Goal: Task Accomplishment & Management: Complete application form

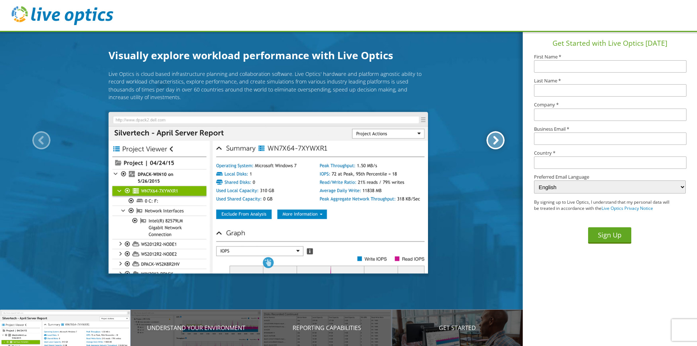
click at [492, 142] on div at bounding box center [495, 140] width 18 height 18
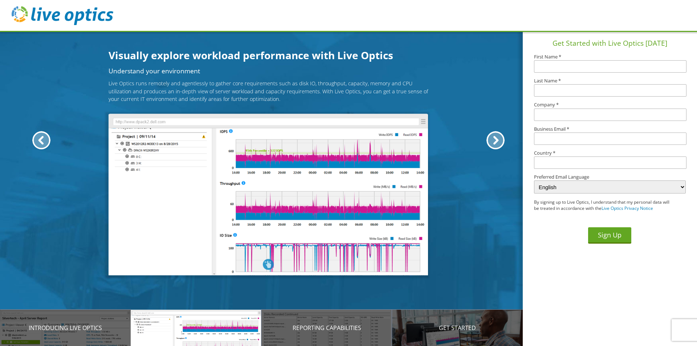
click at [554, 69] on input "text" at bounding box center [610, 66] width 152 height 12
type input "Mark"
type input "Dickinson"
type input "Southridge Technology"
type input "mdickinson@southridgetech.com"
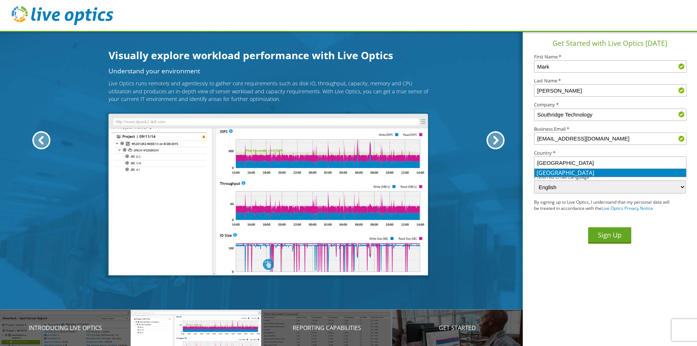
click at [564, 171] on li "United States" at bounding box center [610, 173] width 152 height 8
type input "United States"
click at [610, 234] on button "Sign Up" at bounding box center [609, 235] width 43 height 16
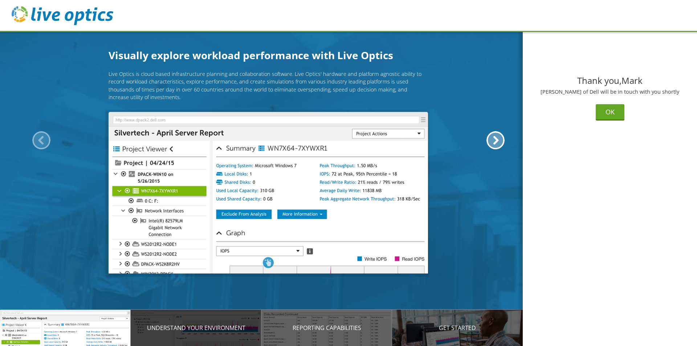
click at [180, 329] on p "Understand your environment" at bounding box center [196, 327] width 131 height 9
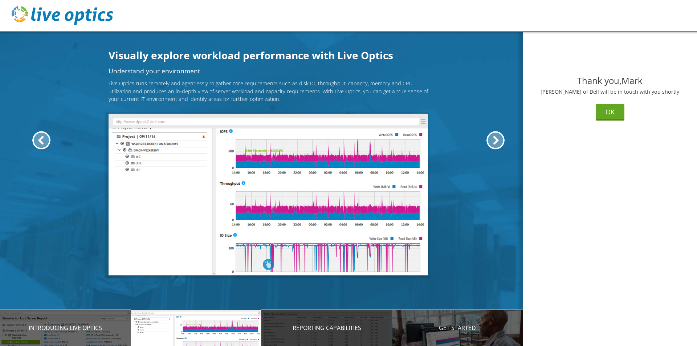
click at [315, 325] on p "Reporting Capabilities" at bounding box center [326, 327] width 131 height 9
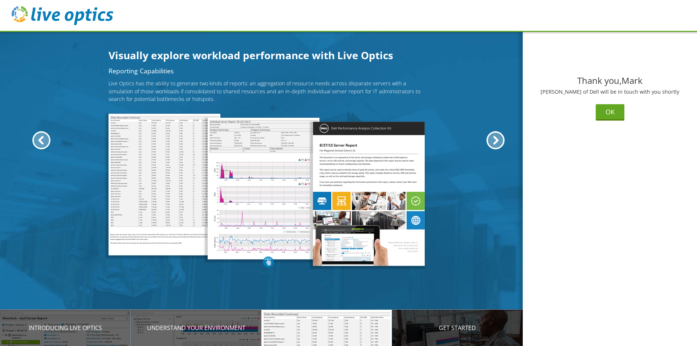
click at [452, 328] on p "Get Started" at bounding box center [457, 327] width 131 height 9
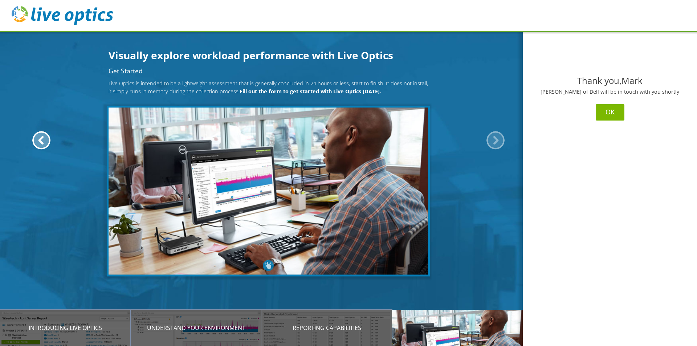
click at [608, 109] on button "OK" at bounding box center [610, 112] width 29 height 16
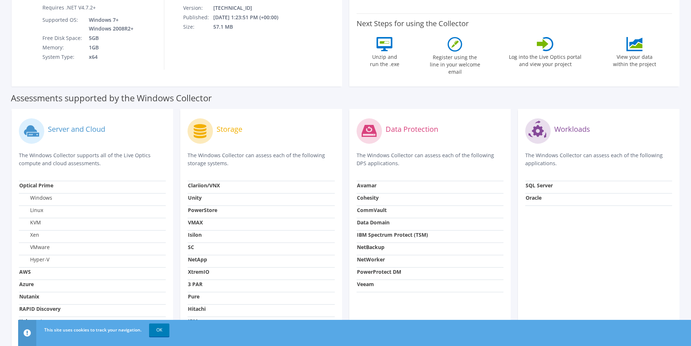
scroll to position [199, 0]
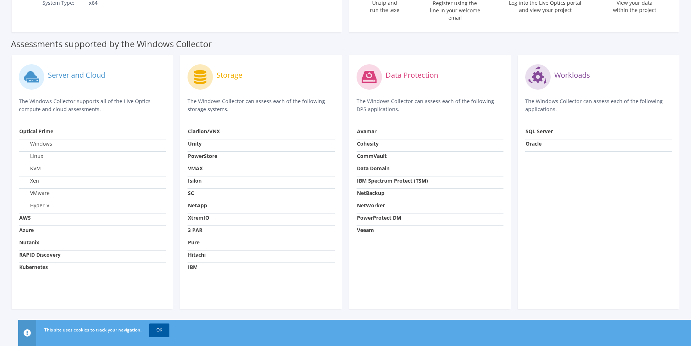
click at [165, 328] on link "OK" at bounding box center [159, 329] width 20 height 13
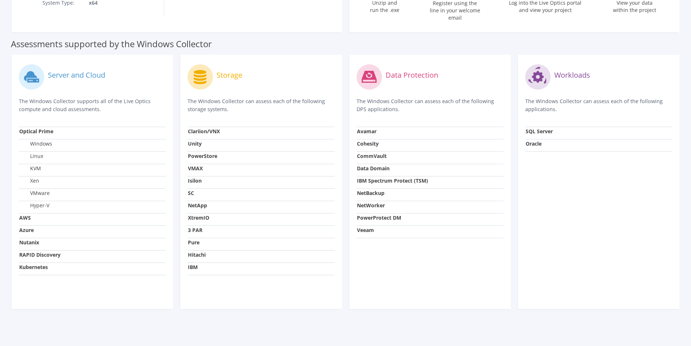
scroll to position [0, 0]
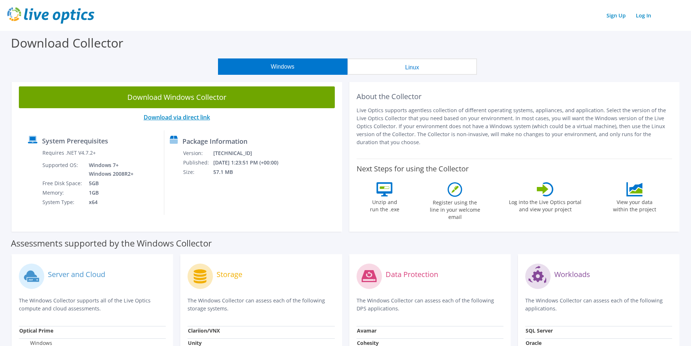
click at [190, 116] on link "Download via direct link" at bounding box center [177, 117] width 66 height 8
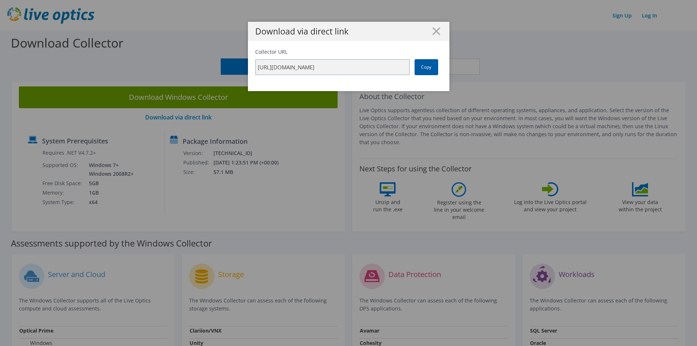
click at [426, 68] on link "Copy" at bounding box center [427, 67] width 24 height 16
click at [434, 29] on line at bounding box center [436, 31] width 7 height 7
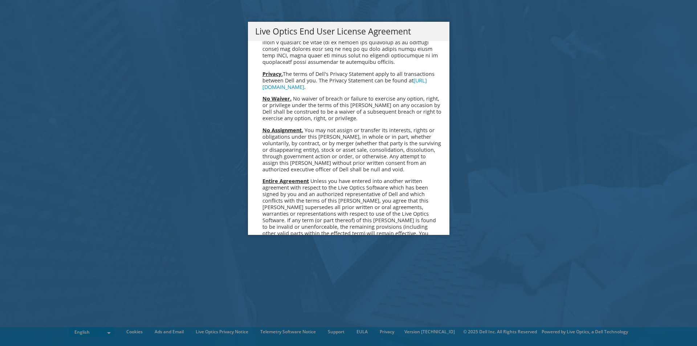
scroll to position [2758, 0]
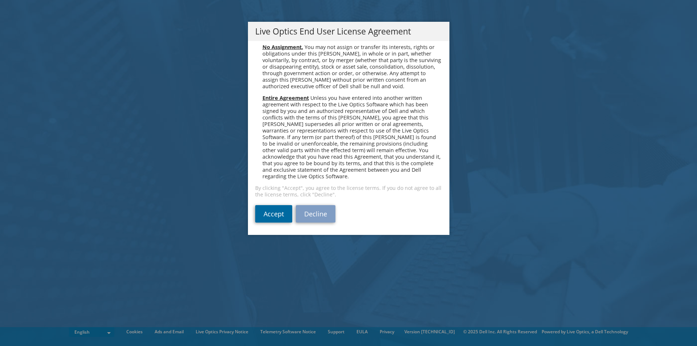
click at [283, 216] on link "Accept" at bounding box center [273, 213] width 37 height 17
